Goal: Task Accomplishment & Management: Manage account settings

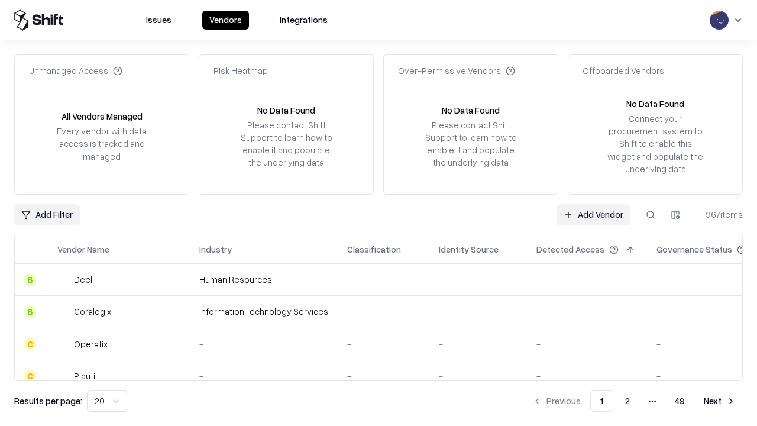
click at [593, 214] on link "Add Vendor" at bounding box center [593, 214] width 74 height 21
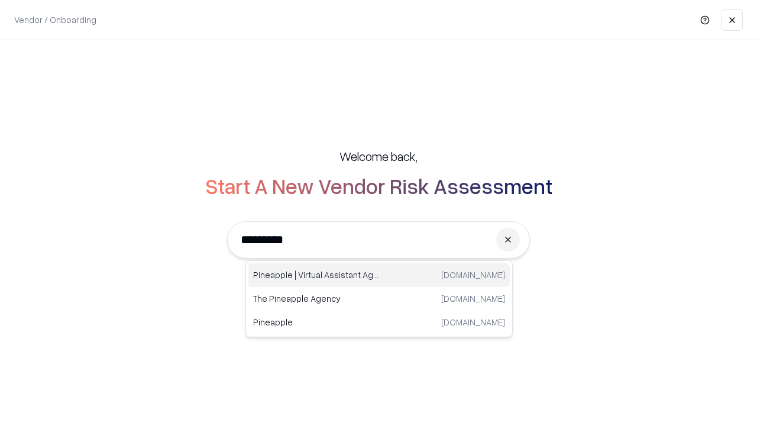
click at [379, 275] on div "Pineapple | Virtual Assistant Agency [DOMAIN_NAME]" at bounding box center [378, 275] width 261 height 24
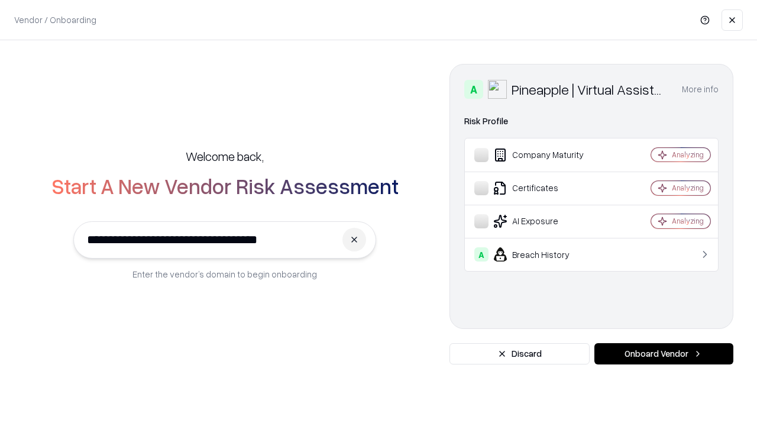
type input "**********"
click at [663, 354] on button "Onboard Vendor" at bounding box center [663, 353] width 139 height 21
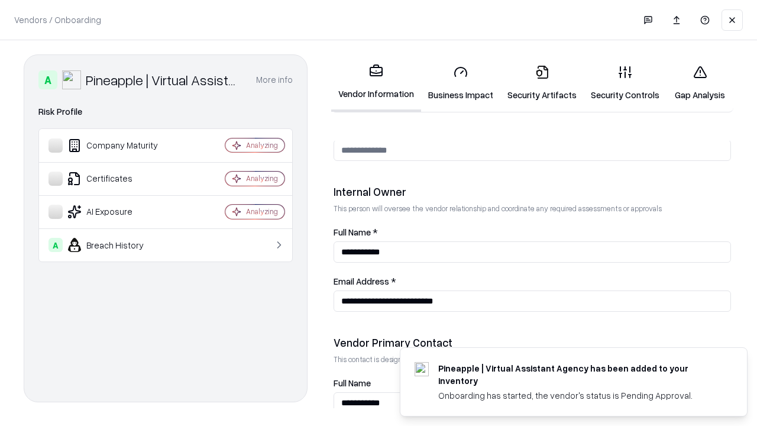
scroll to position [613, 0]
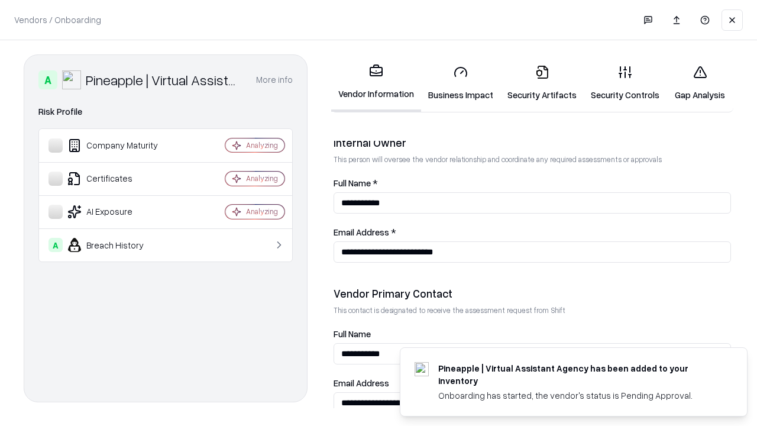
click at [461, 83] on link "Business Impact" at bounding box center [460, 83] width 79 height 55
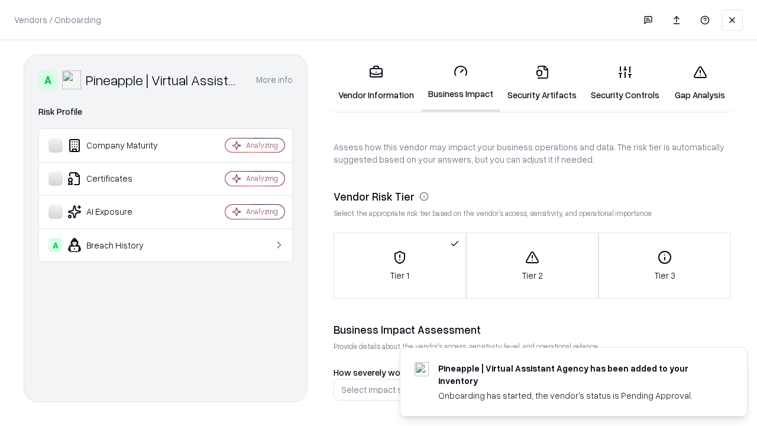
click at [700, 83] on link "Gap Analysis" at bounding box center [699, 83] width 67 height 55
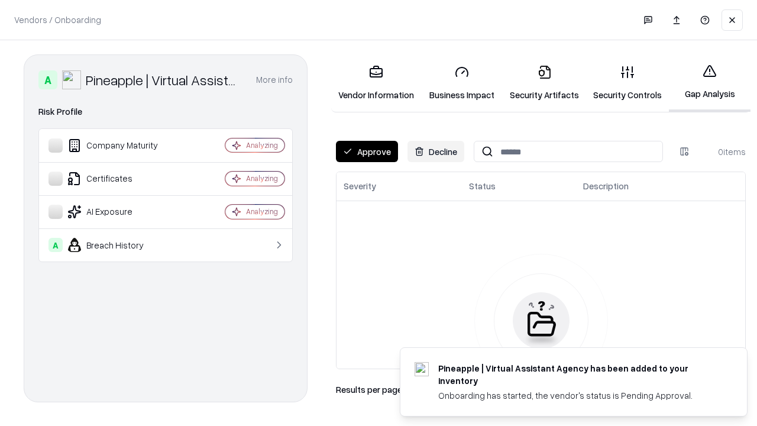
click at [367, 151] on button "Approve" at bounding box center [367, 151] width 62 height 21
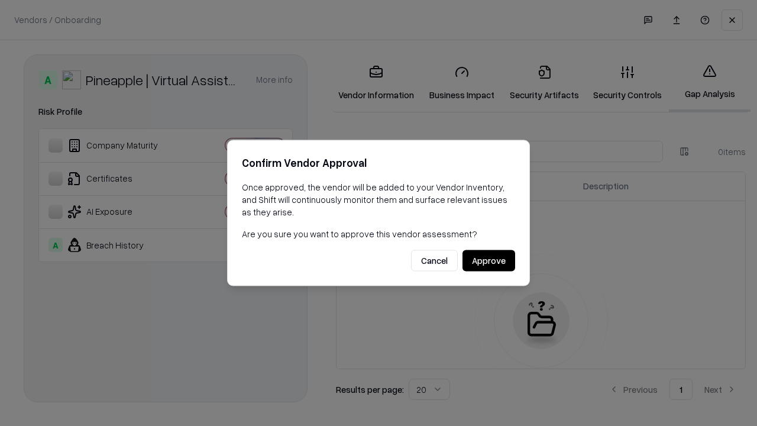
click at [488, 260] on button "Approve" at bounding box center [488, 260] width 53 height 21
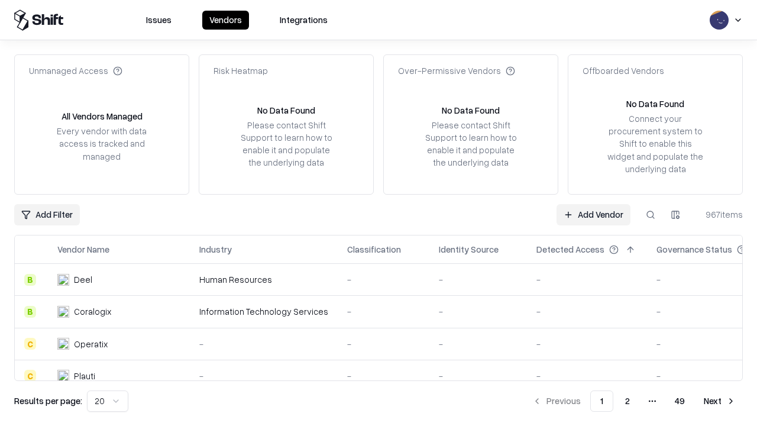
type input "**********"
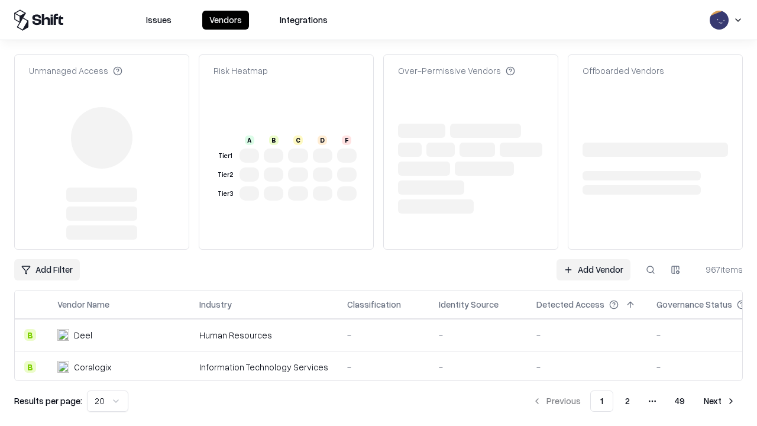
click at [593, 259] on link "Add Vendor" at bounding box center [593, 269] width 74 height 21
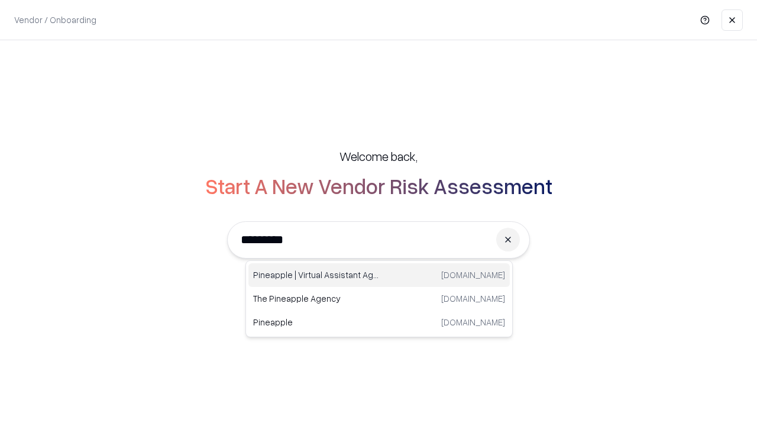
click at [379, 275] on div "Pineapple | Virtual Assistant Agency [DOMAIN_NAME]" at bounding box center [378, 275] width 261 height 24
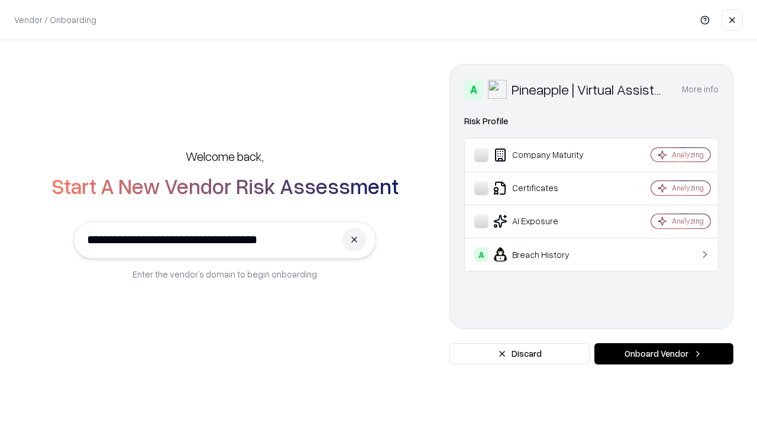
type input "**********"
click at [663, 354] on button "Onboard Vendor" at bounding box center [663, 353] width 139 height 21
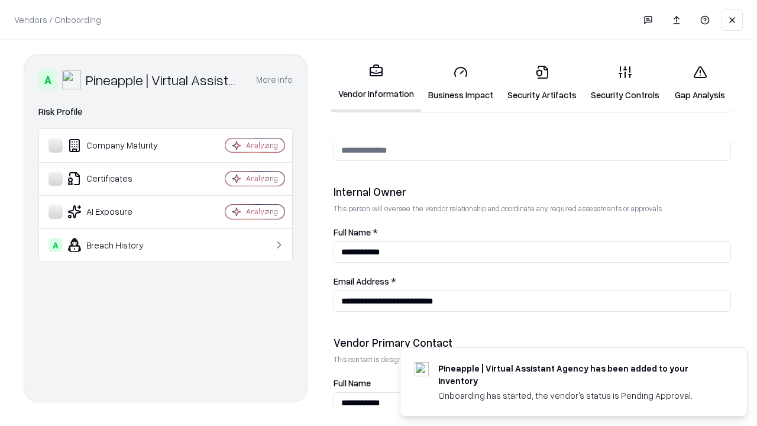
scroll to position [613, 0]
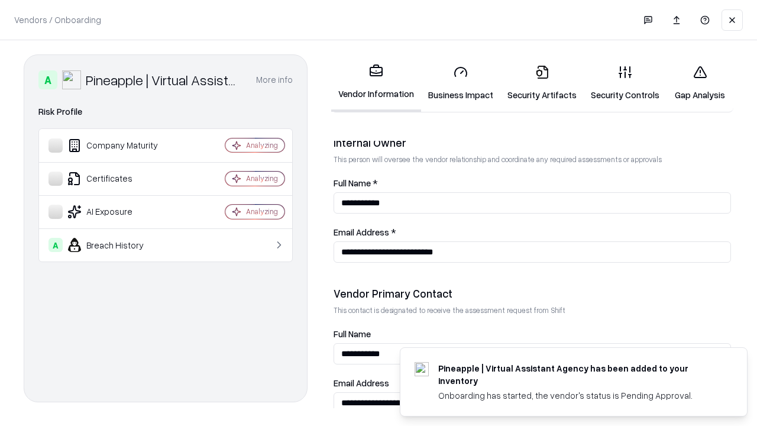
click at [700, 83] on link "Gap Analysis" at bounding box center [699, 83] width 67 height 55
